Goal: Entertainment & Leisure: Consume media (video, audio)

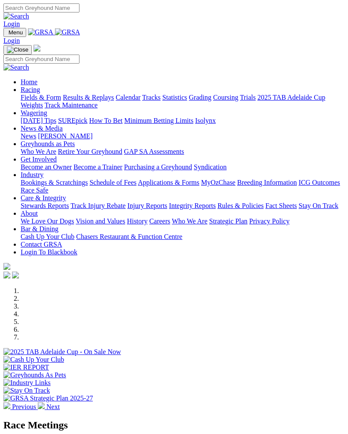
scroll to position [308, 0]
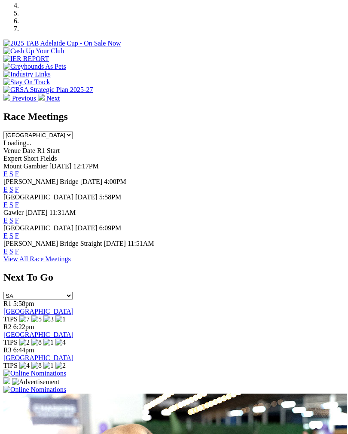
click at [19, 185] on link "F" at bounding box center [17, 188] width 4 height 7
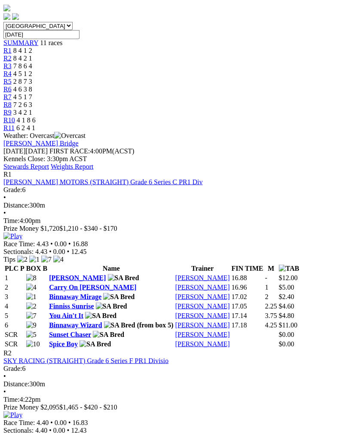
scroll to position [274, 0]
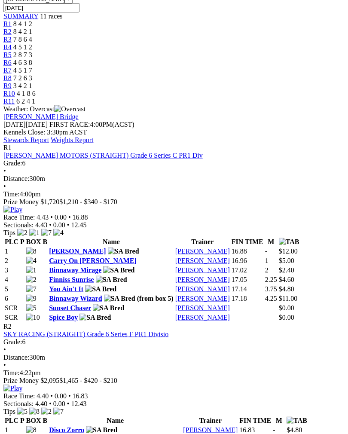
scroll to position [301, 0]
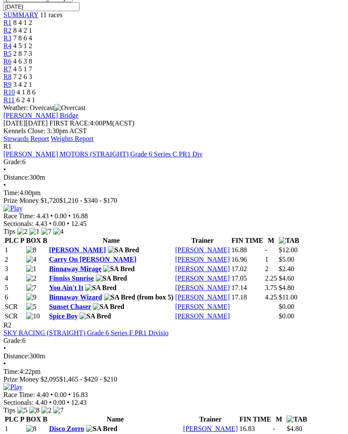
click at [22, 383] on img at bounding box center [12, 387] width 19 height 8
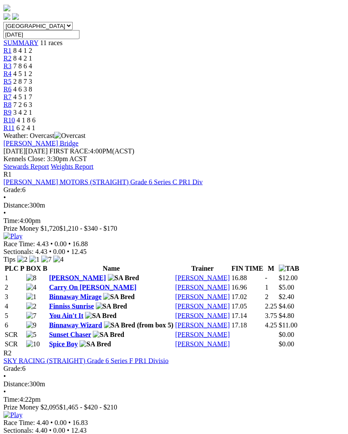
scroll to position [272, 0]
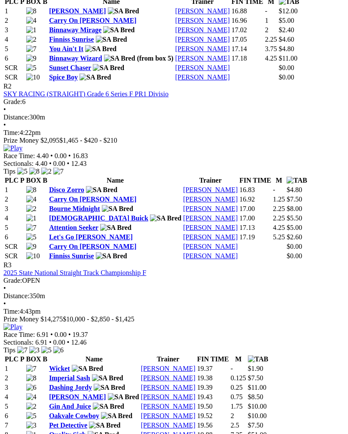
scroll to position [543, 0]
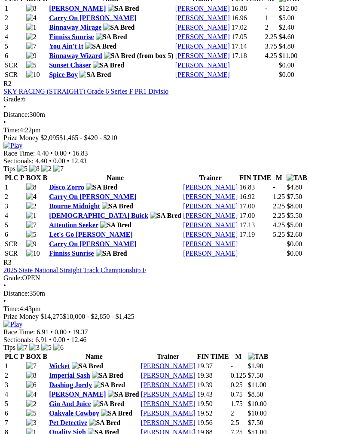
click at [22, 320] on img at bounding box center [12, 324] width 19 height 8
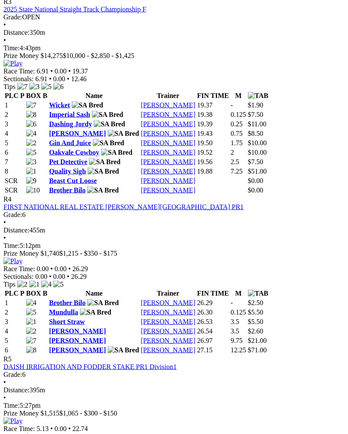
scroll to position [807, 0]
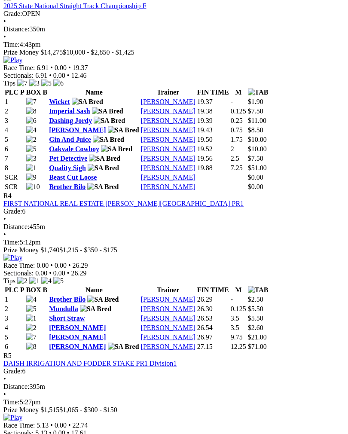
click at [22, 254] on img at bounding box center [12, 258] width 19 height 8
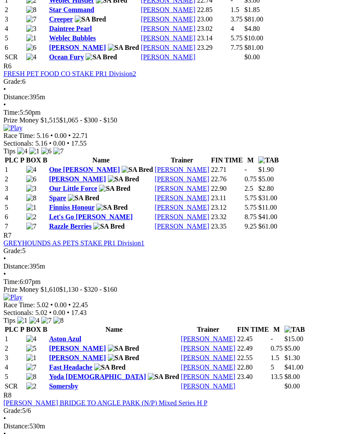
scroll to position [1263, 0]
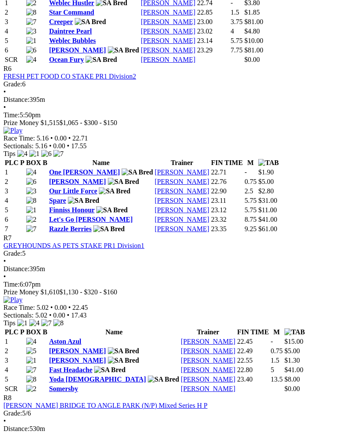
click at [22, 127] on img at bounding box center [12, 131] width 19 height 8
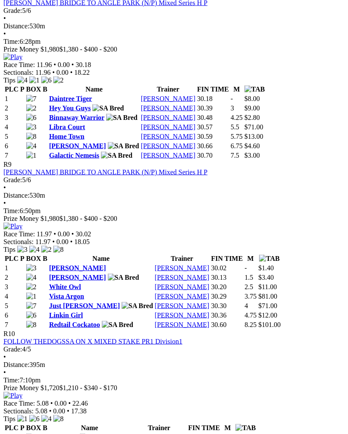
scroll to position [1666, 0]
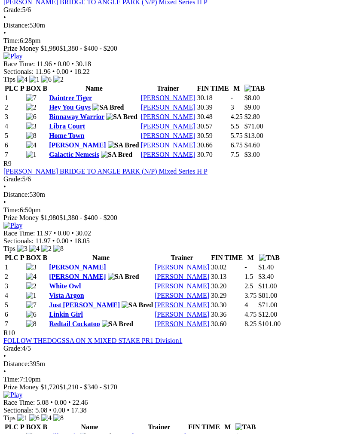
click at [22, 60] on img at bounding box center [12, 56] width 19 height 8
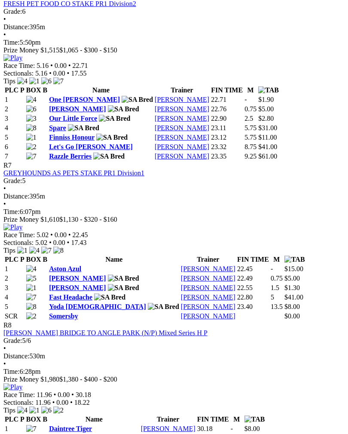
scroll to position [1330, 0]
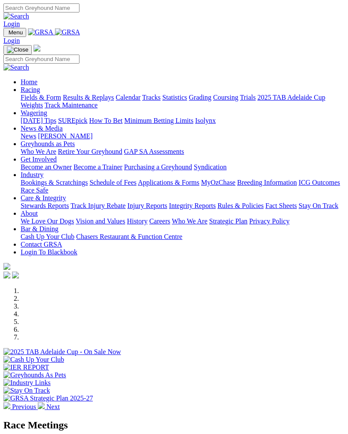
scroll to position [308, 0]
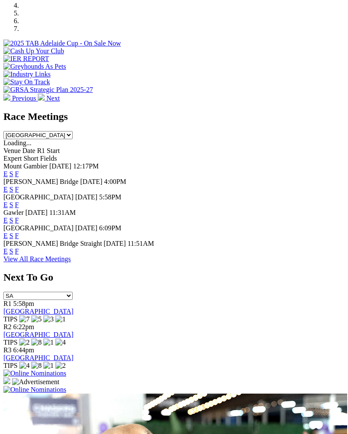
click at [19, 216] on link "F" at bounding box center [17, 219] width 4 height 7
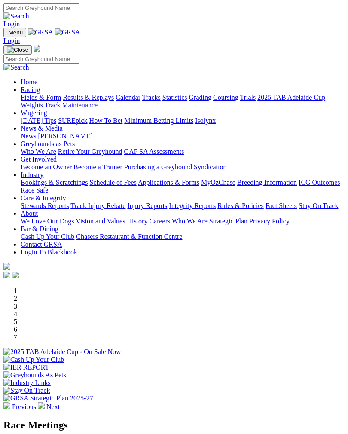
scroll to position [308, 0]
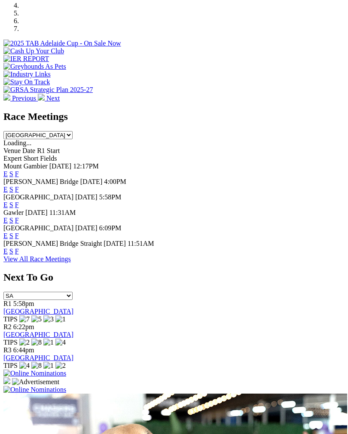
click at [19, 185] on link "F" at bounding box center [17, 188] width 4 height 7
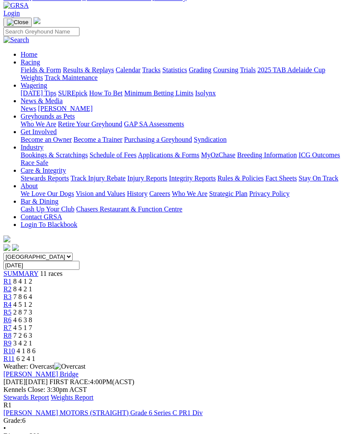
scroll to position [44, 0]
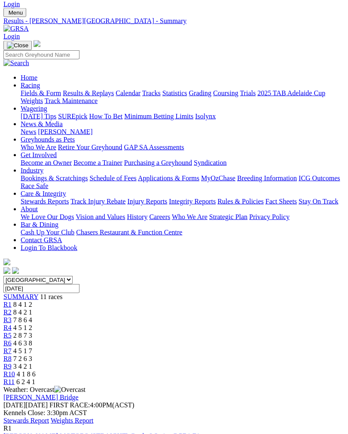
scroll to position [0, 0]
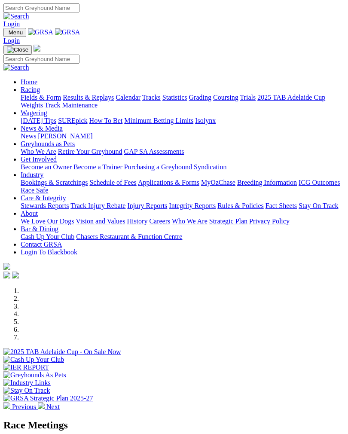
scroll to position [308, 0]
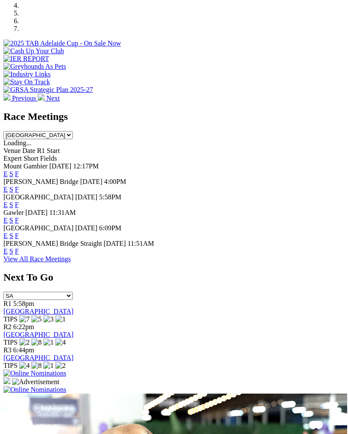
click at [19, 216] on link "F" at bounding box center [17, 219] width 4 height 7
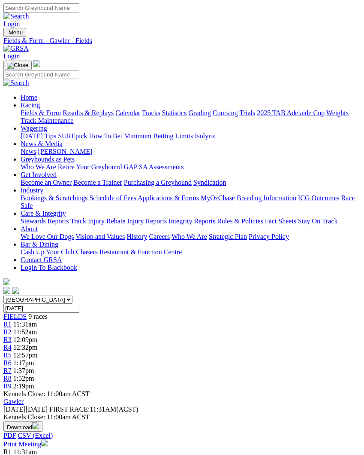
click at [12, 320] on span "R1" at bounding box center [7, 323] width 8 height 7
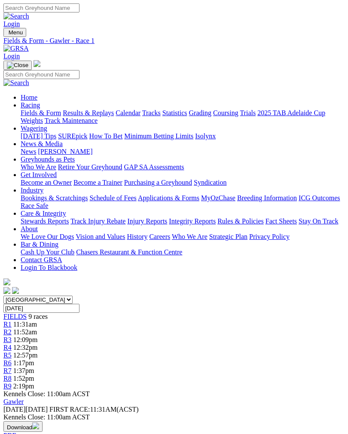
click at [12, 328] on span "R2" at bounding box center [7, 331] width 8 height 7
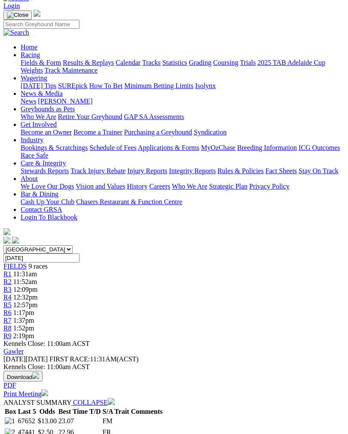
scroll to position [49, 0]
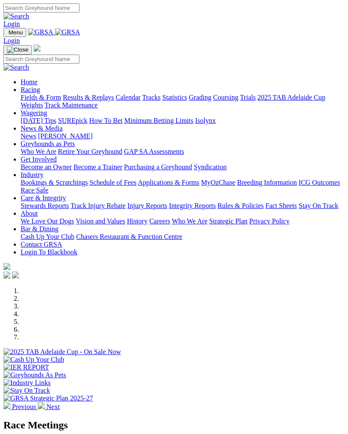
scroll to position [308, 0]
